Goal: Check status

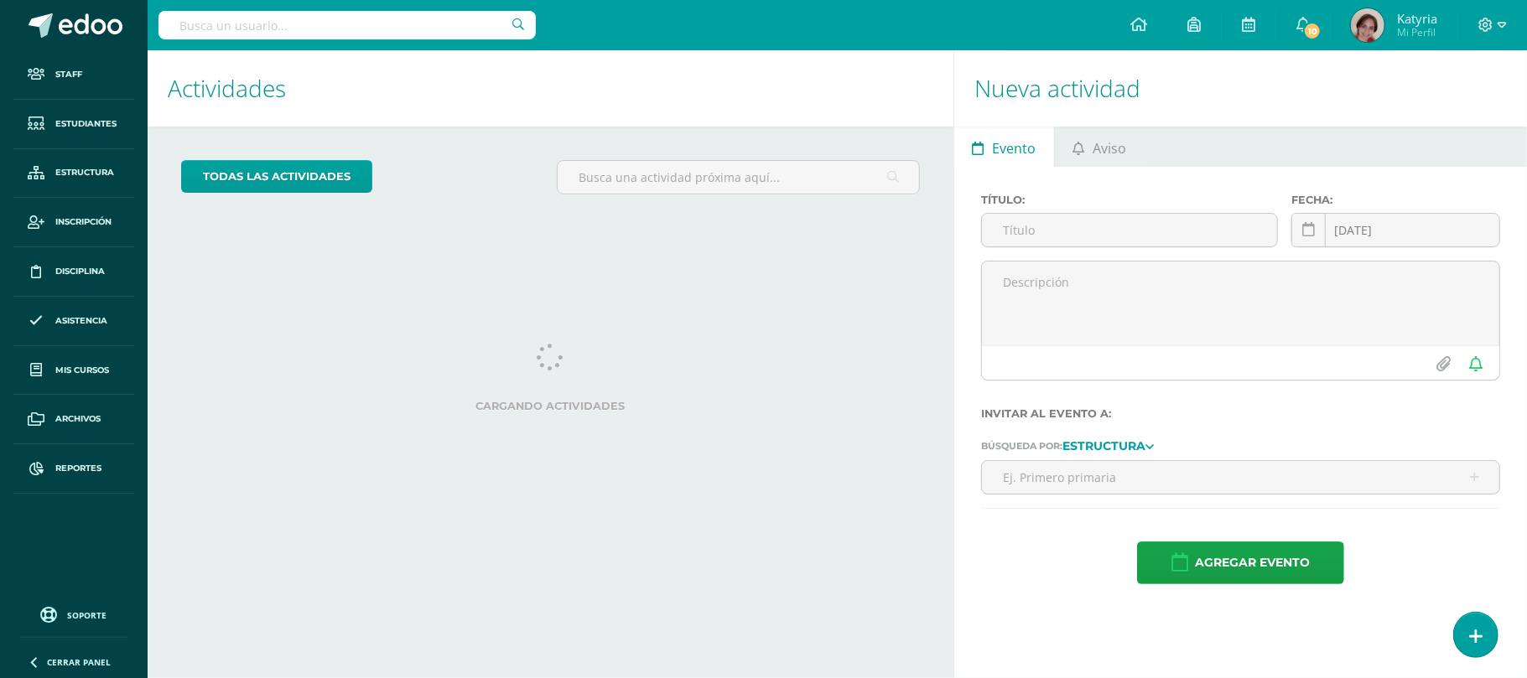
click at [184, 24] on input "text" at bounding box center [346, 25] width 377 height 29
type input "diego"
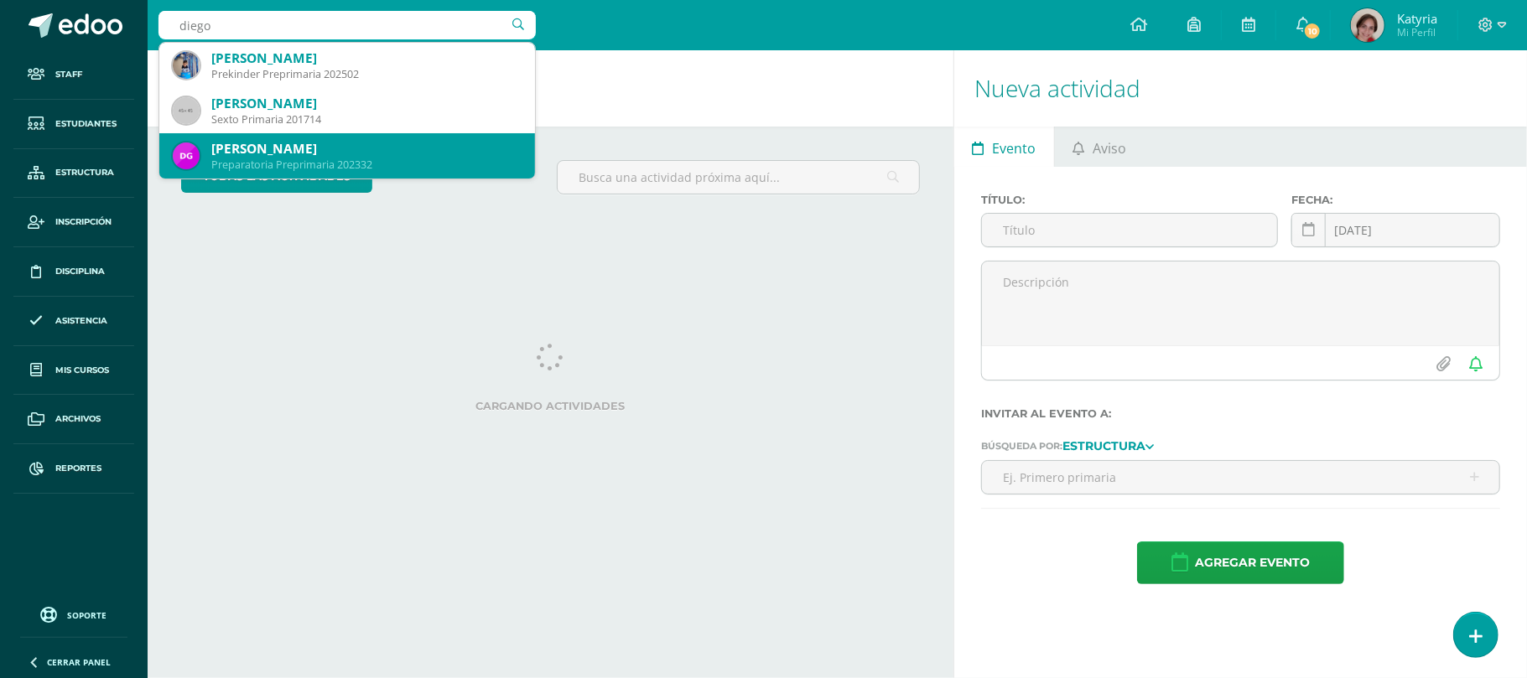
click at [322, 155] on div "[PERSON_NAME]" at bounding box center [366, 149] width 310 height 18
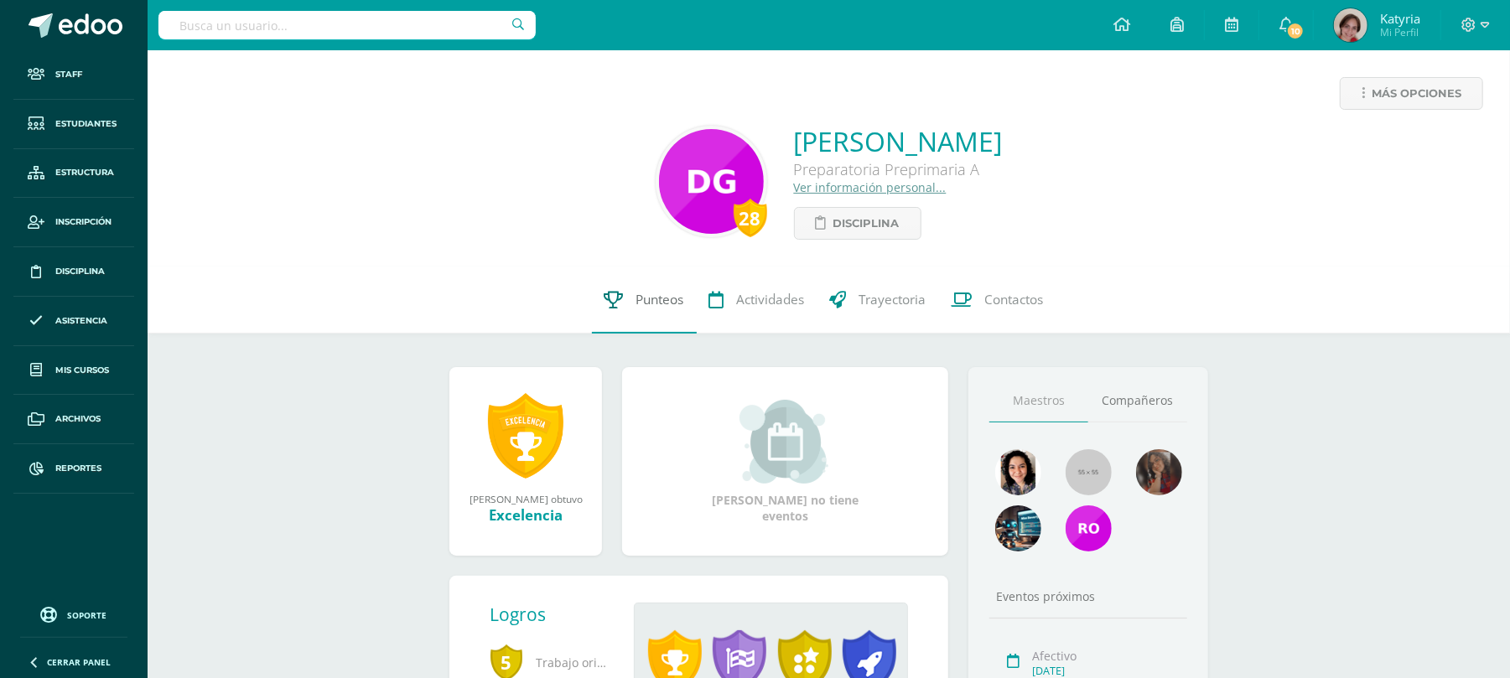
click at [649, 302] on span "Punteos" at bounding box center [660, 300] width 48 height 18
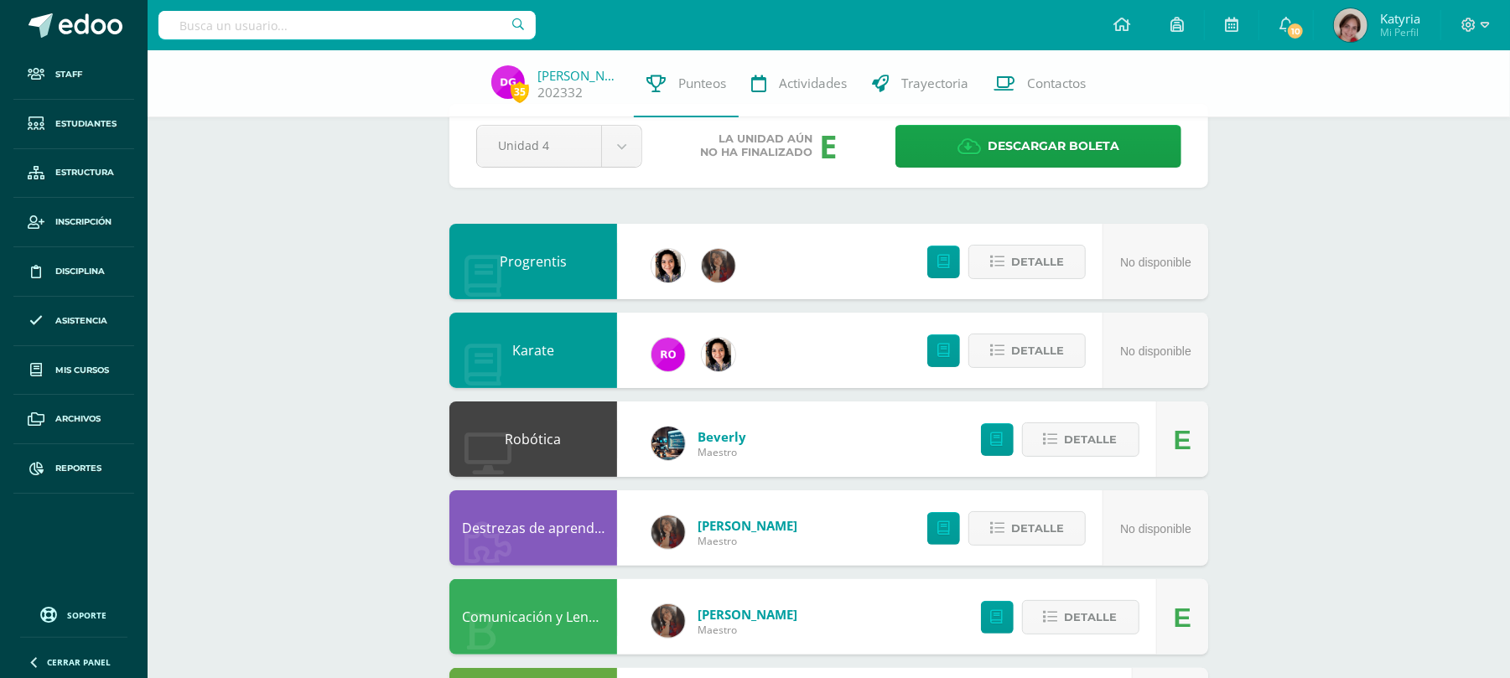
scroll to position [18, 0]
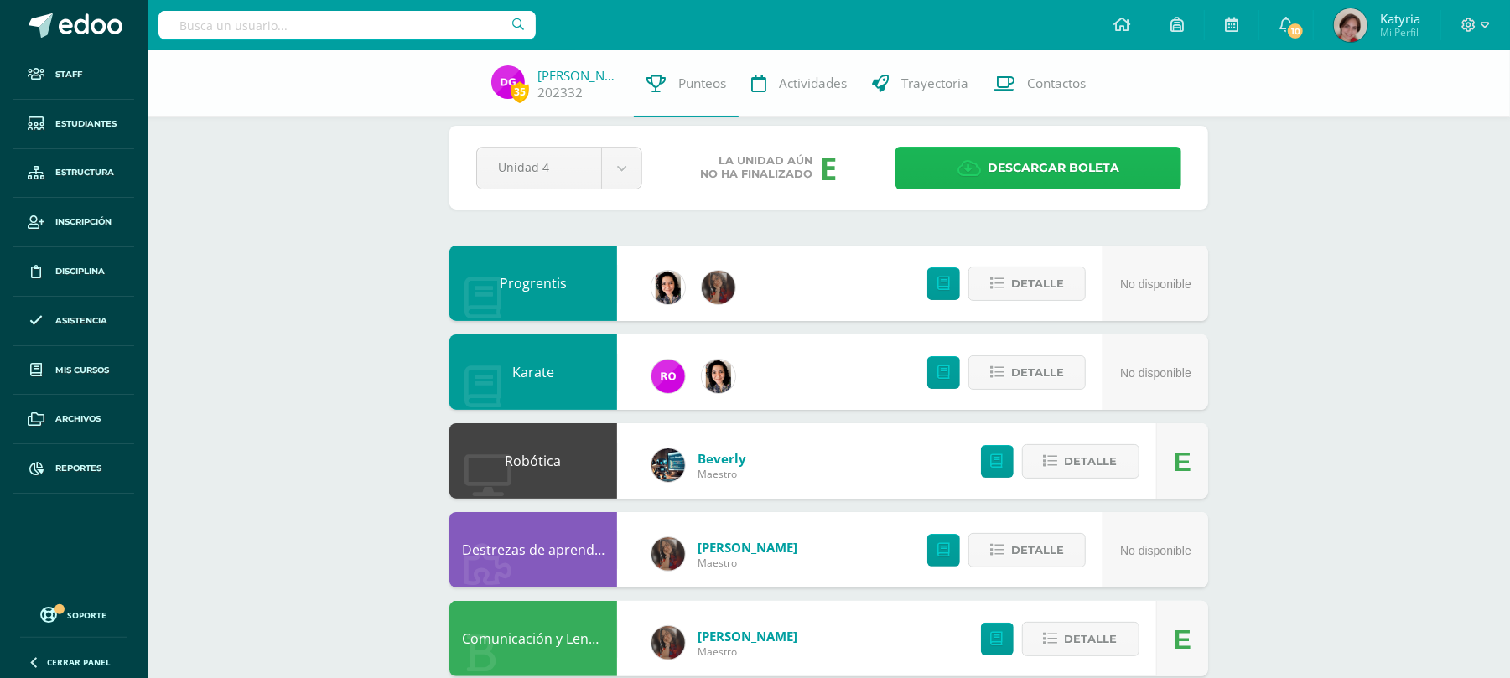
click at [1041, 161] on span "Descargar boleta" at bounding box center [1054, 168] width 132 height 41
